Goal: Information Seeking & Learning: Learn about a topic

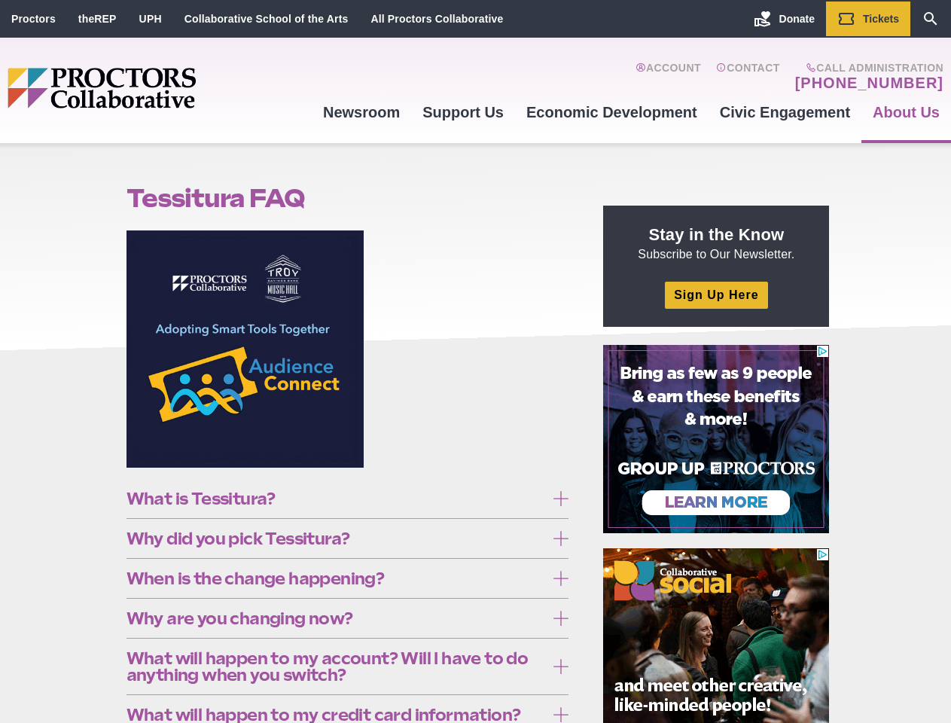
click at [475, 362] on figure at bounding box center [348, 354] width 443 height 249
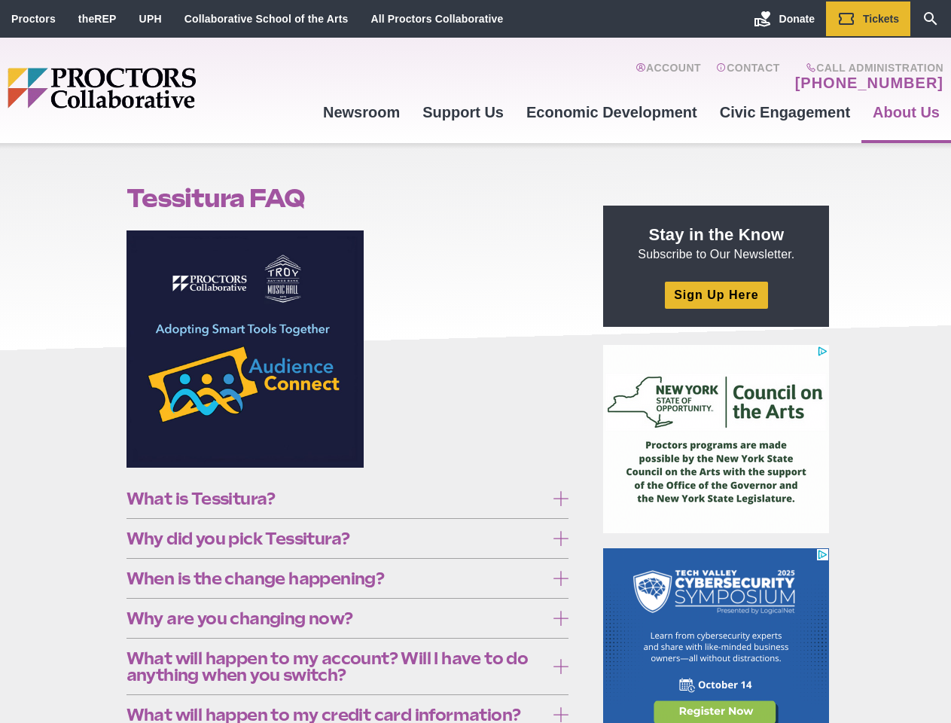
click at [475, 362] on figure at bounding box center [348, 354] width 443 height 249
